Goal: Find specific page/section: Find specific page/section

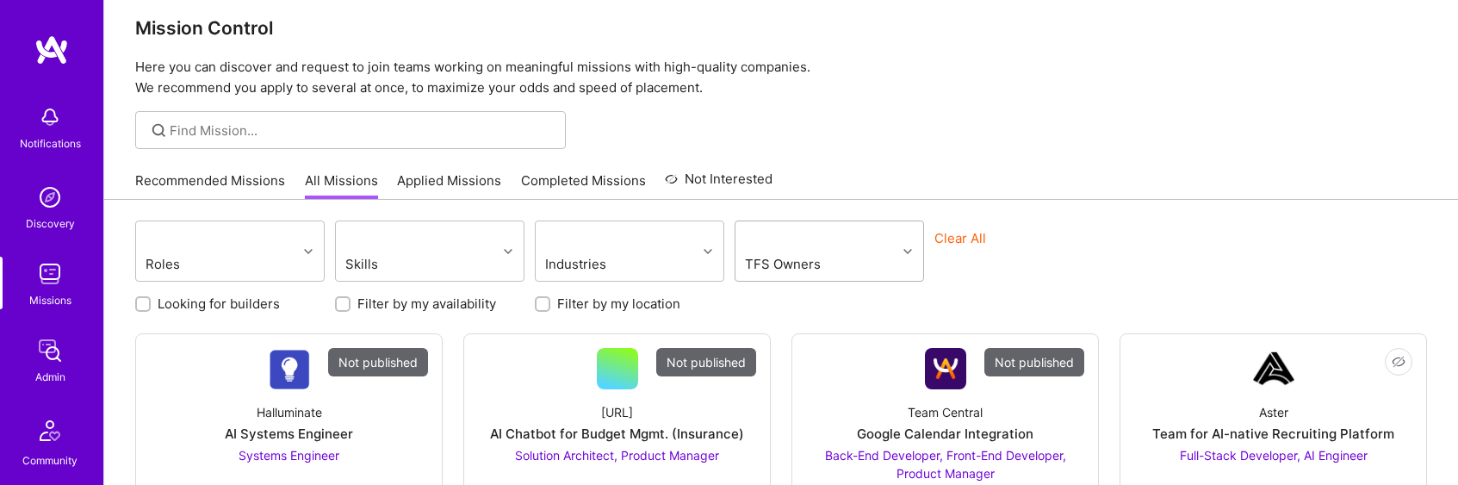
click at [892, 273] on div "TFS Owners" at bounding box center [815, 250] width 161 height 59
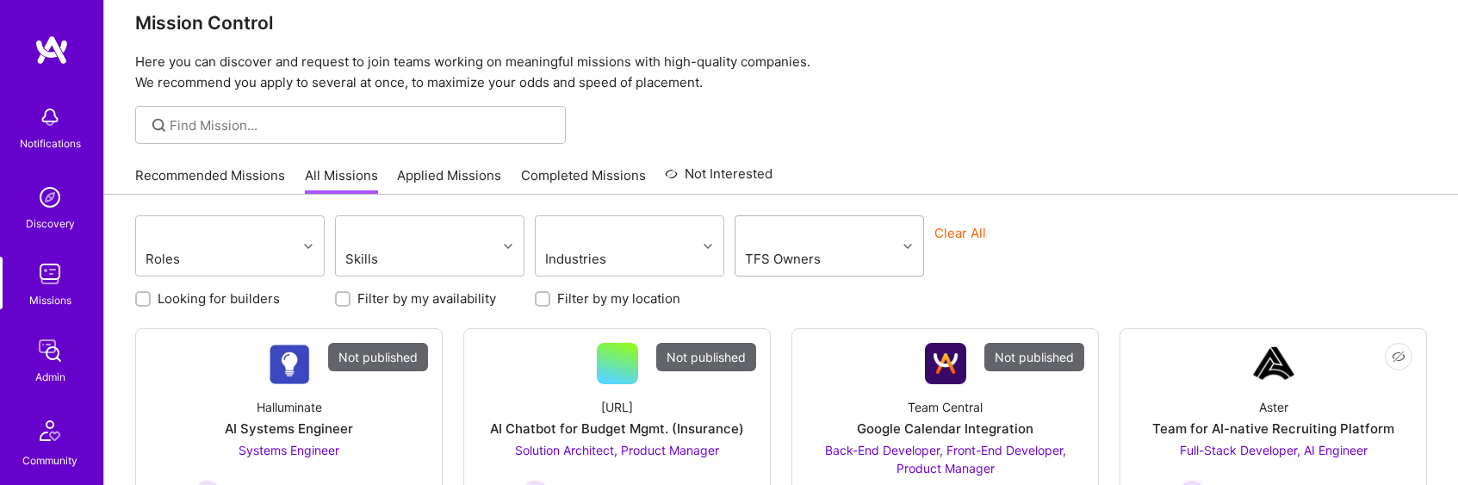
scroll to position [23, 0]
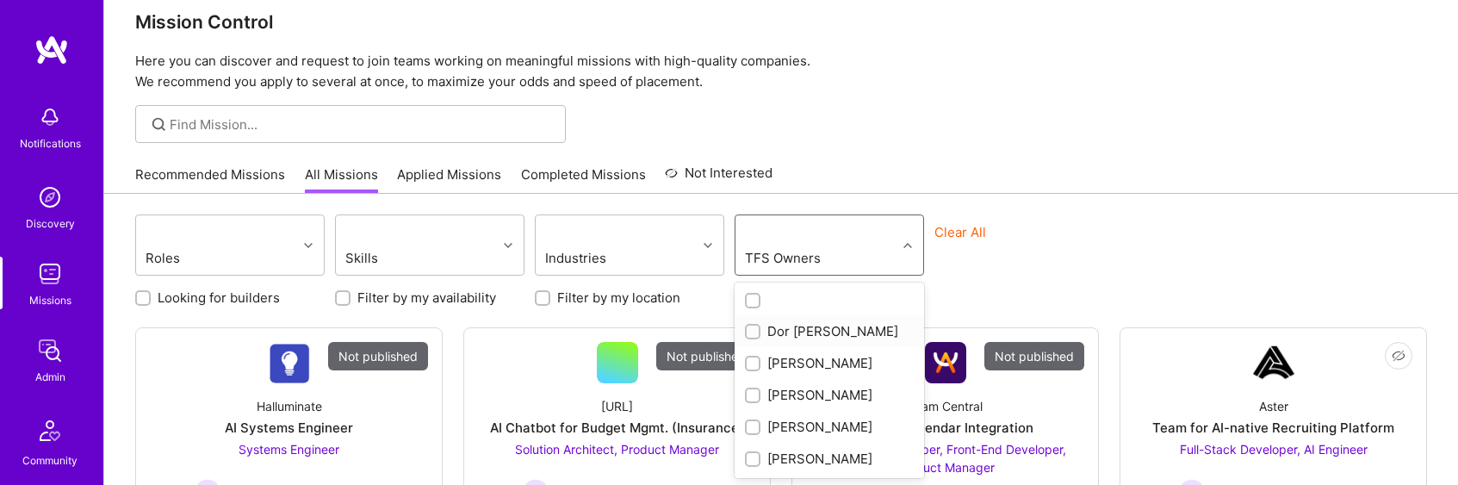
click at [824, 329] on div "Dor Groner" at bounding box center [829, 331] width 169 height 18
checkbox input "true"
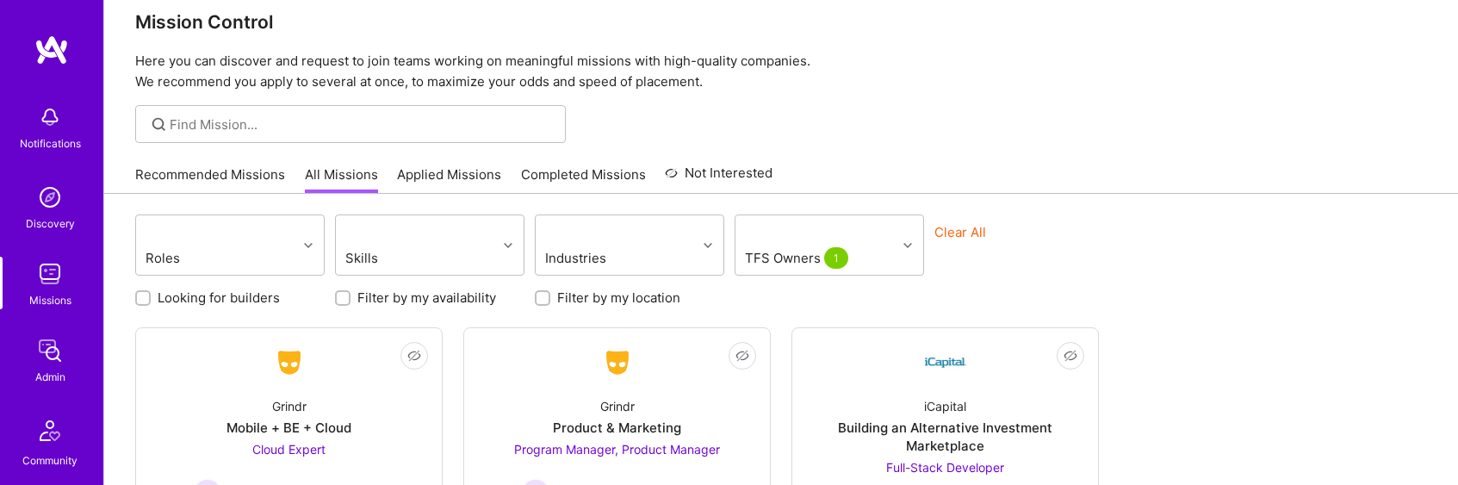
click at [1080, 229] on div "Clear All" at bounding box center [1028, 251] width 189 height 57
click at [865, 392] on div "iCapital Building an Alternative Investment Marketplace Full-Stack Developer Ac…" at bounding box center [945, 453] width 278 height 141
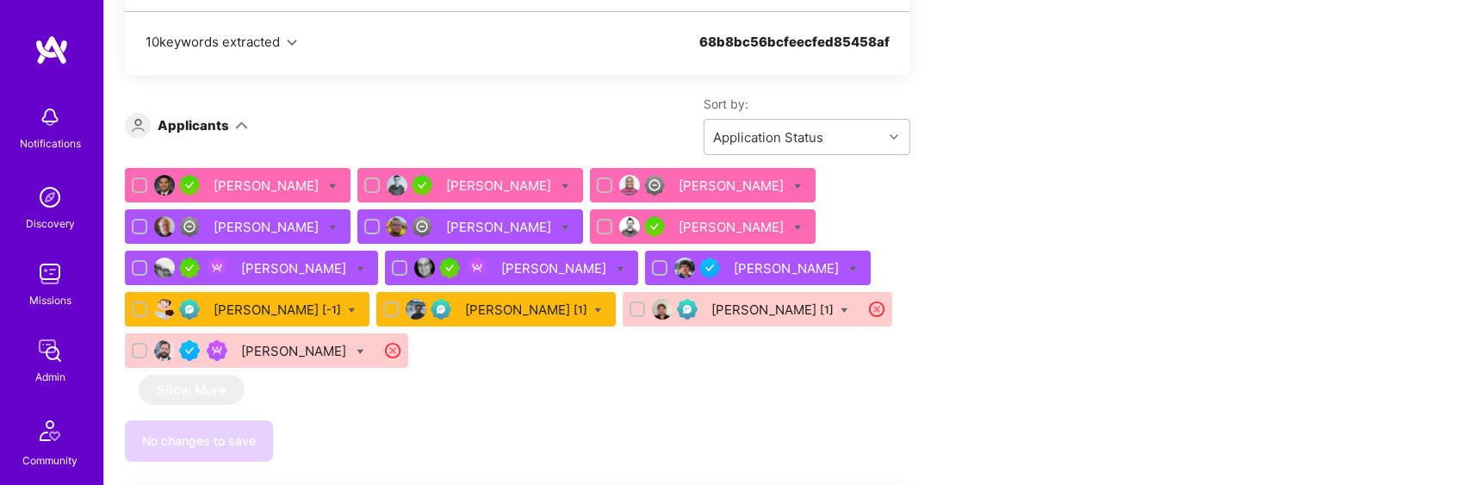
scroll to position [1000, 0]
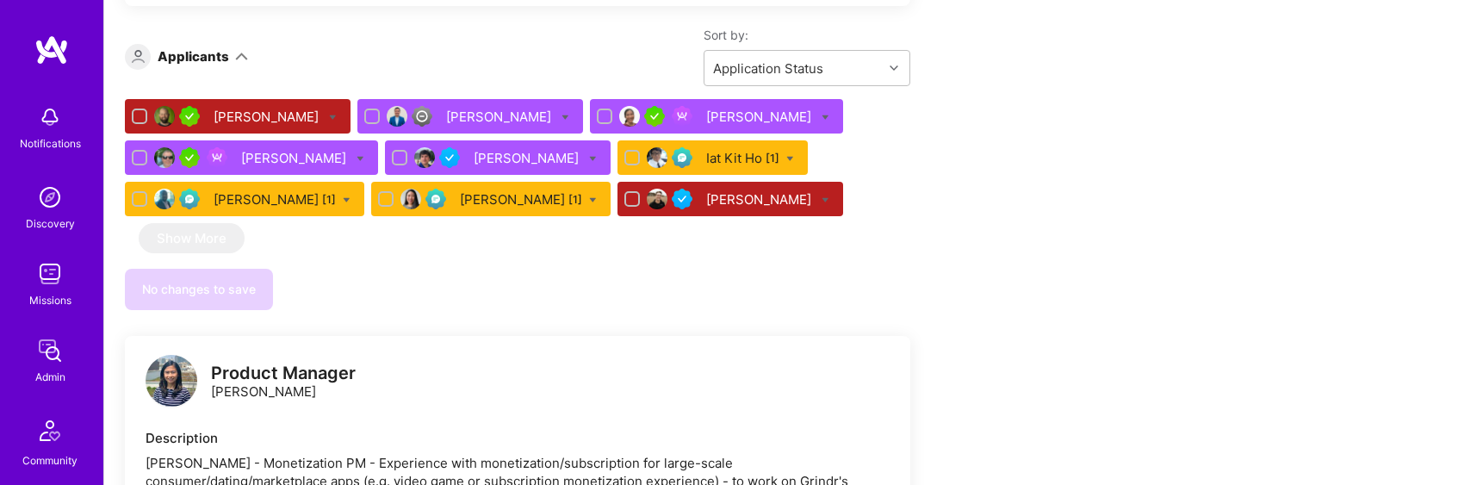
scroll to position [2260, 0]
